Goal: Information Seeking & Learning: Learn about a topic

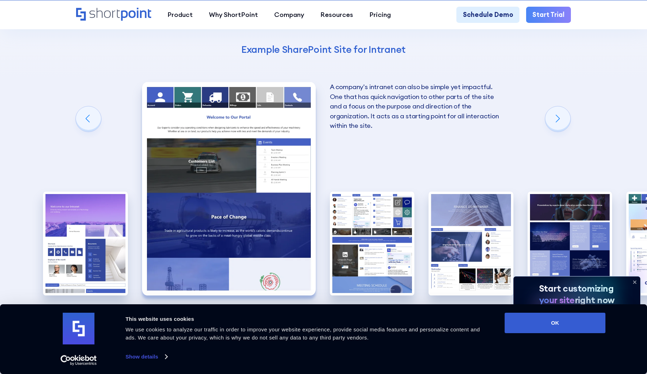
scroll to position [1130, 0]
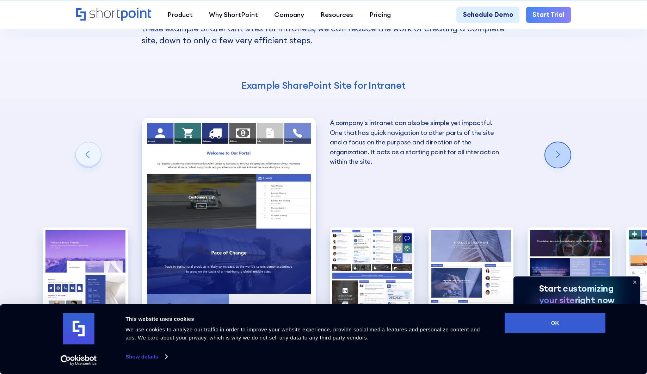
click at [557, 142] on div "Next slide" at bounding box center [557, 154] width 25 height 25
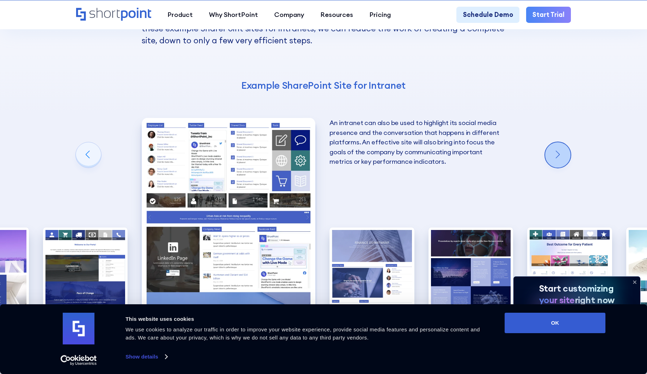
click at [556, 142] on div "Next slide" at bounding box center [557, 154] width 25 height 25
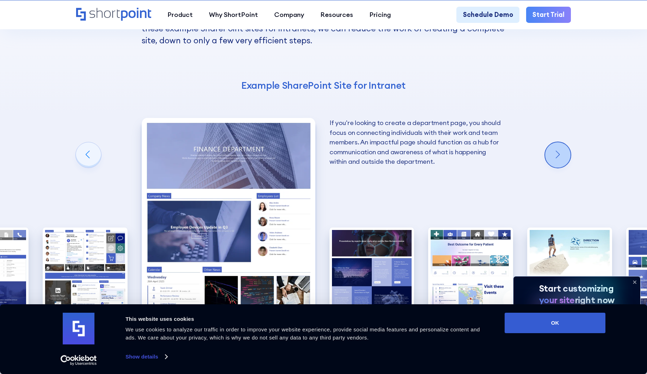
click at [556, 142] on div "Next slide" at bounding box center [557, 154] width 25 height 25
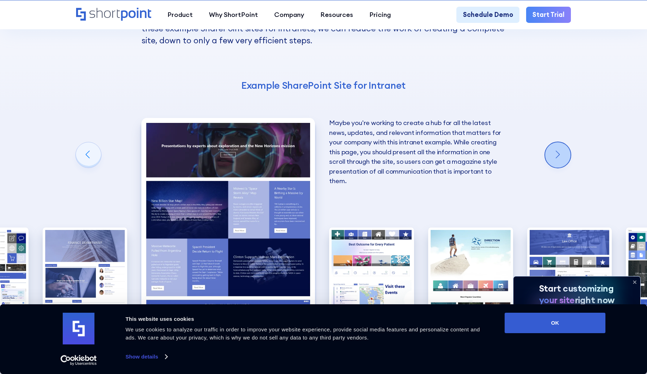
click at [556, 142] on div "Next slide" at bounding box center [557, 154] width 25 height 25
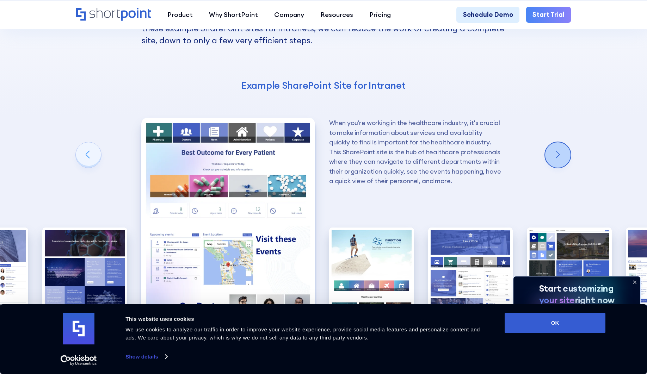
click at [556, 142] on div "Next slide" at bounding box center [557, 154] width 25 height 25
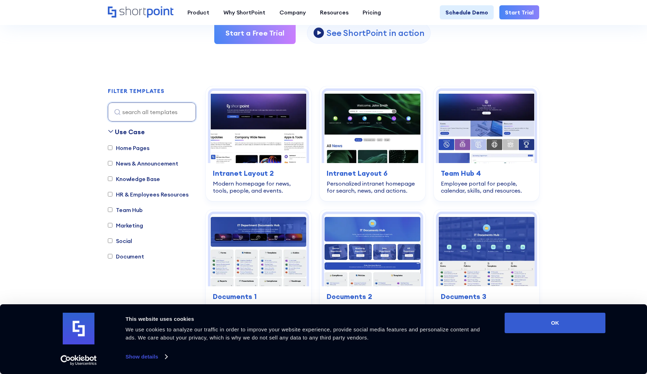
scroll to position [156, 0]
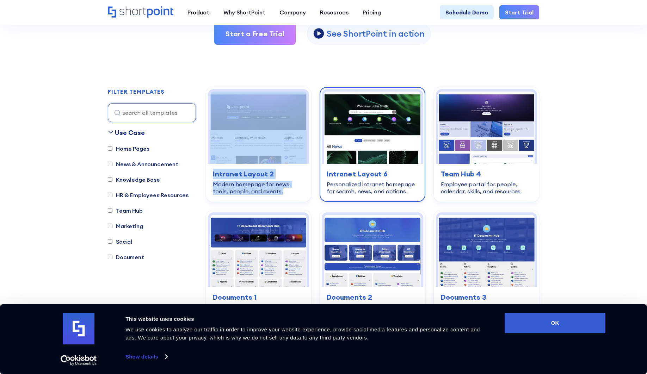
click at [378, 174] on h3 "Intranet Layout 6" at bounding box center [371, 174] width 91 height 11
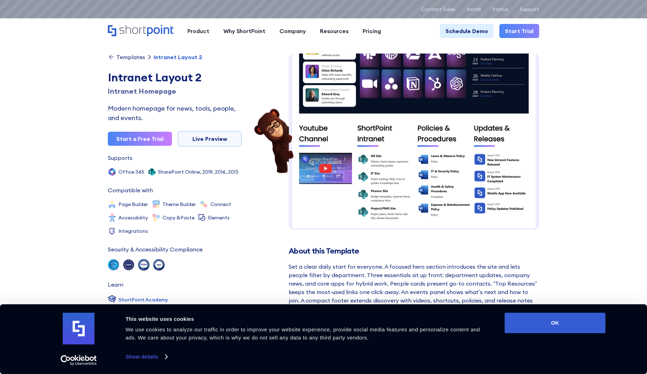
scroll to position [311, 0]
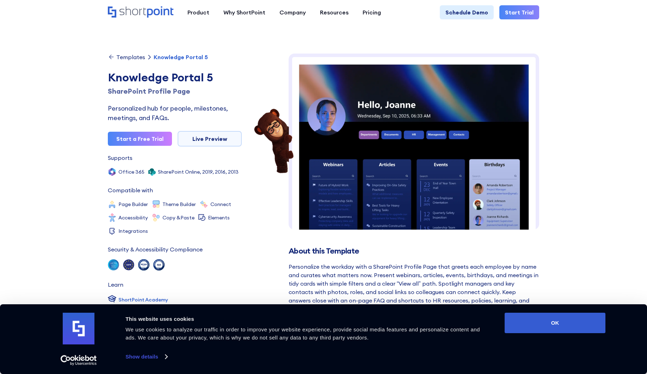
click at [132, 60] on div "Templates" at bounding box center [130, 57] width 29 height 6
